Goal: Information Seeking & Learning: Learn about a topic

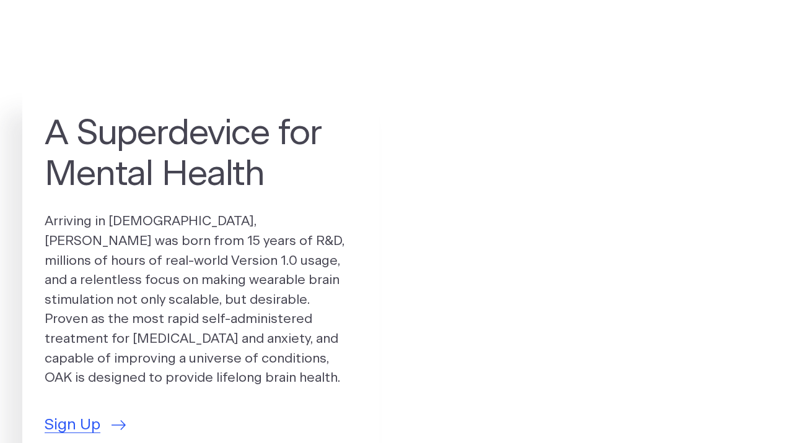
click at [404, 48] on link "Version 1.0 Accessories & Support" at bounding box center [466, 44] width 180 height 17
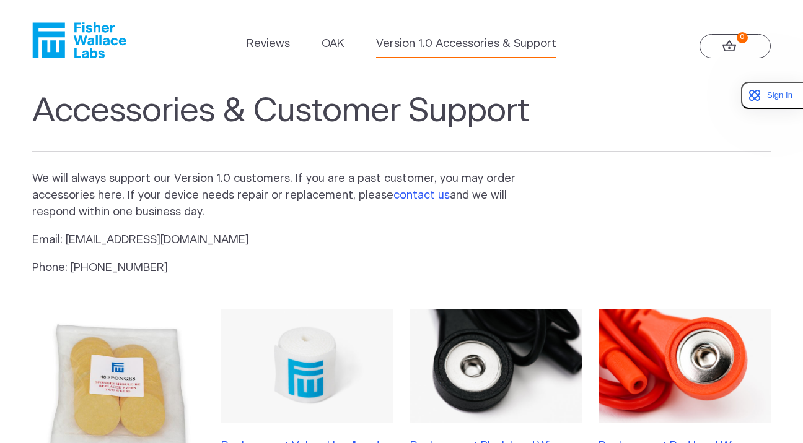
click at [97, 30] on icon "Fisher Wallace" at bounding box center [79, 40] width 94 height 36
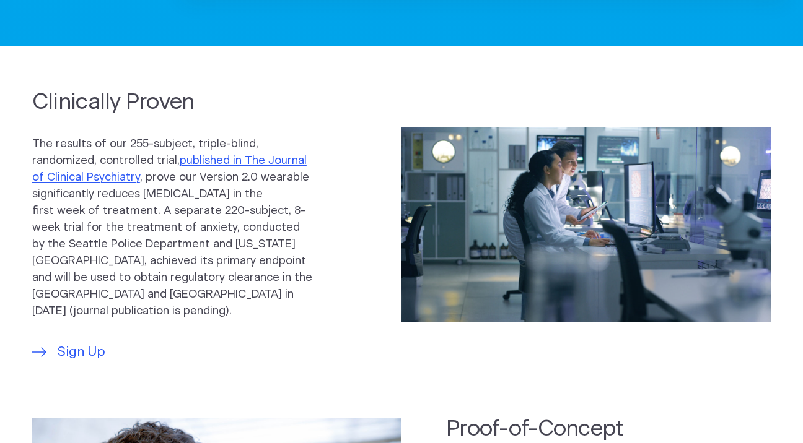
scroll to position [546, 0]
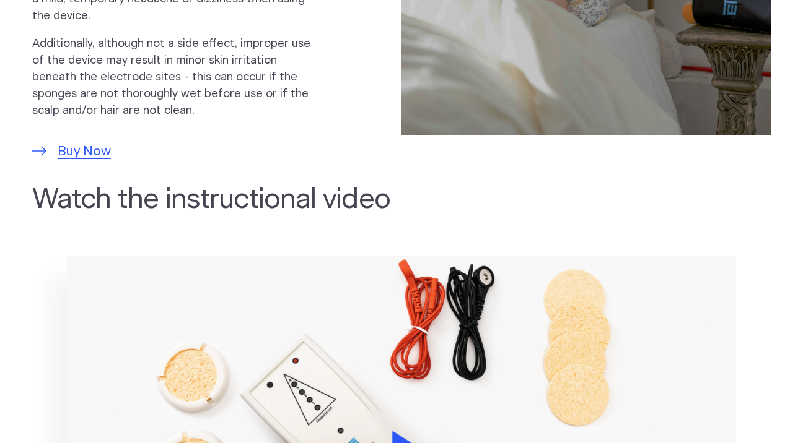
scroll to position [1198, 0]
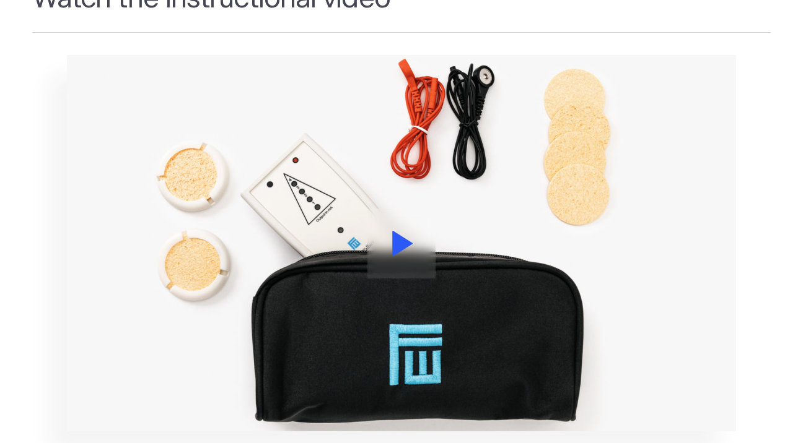
click at [404, 231] on icon at bounding box center [402, 243] width 21 height 25
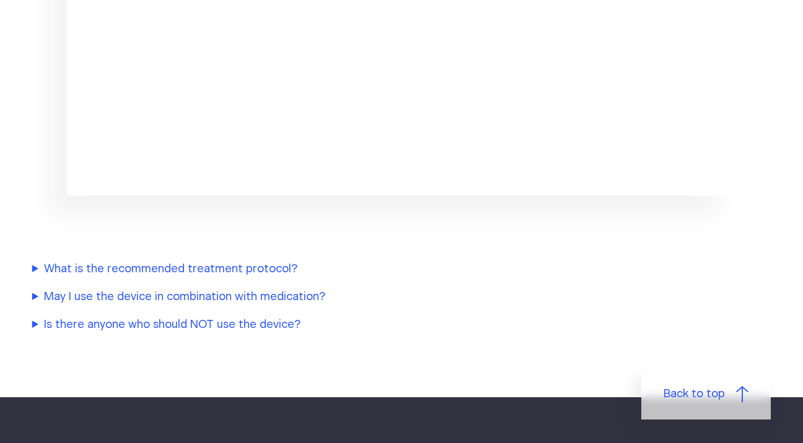
scroll to position [1462, 0]
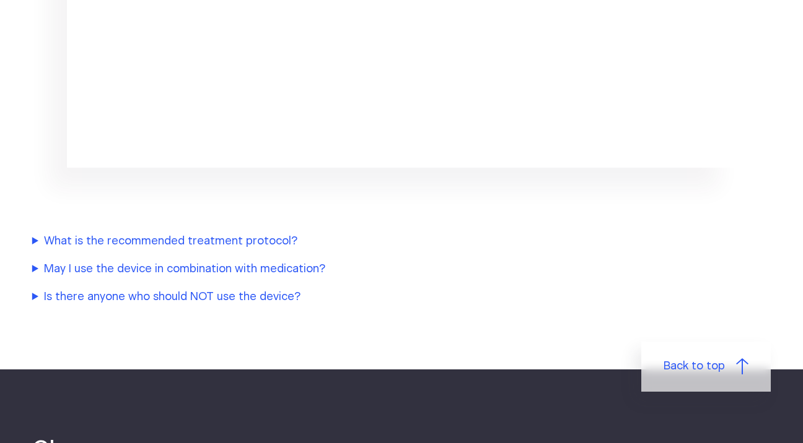
click at [244, 234] on summary "What is the recommended treatment protocol?" at bounding box center [292, 242] width 520 height 17
